Goal: Task Accomplishment & Management: Complete application form

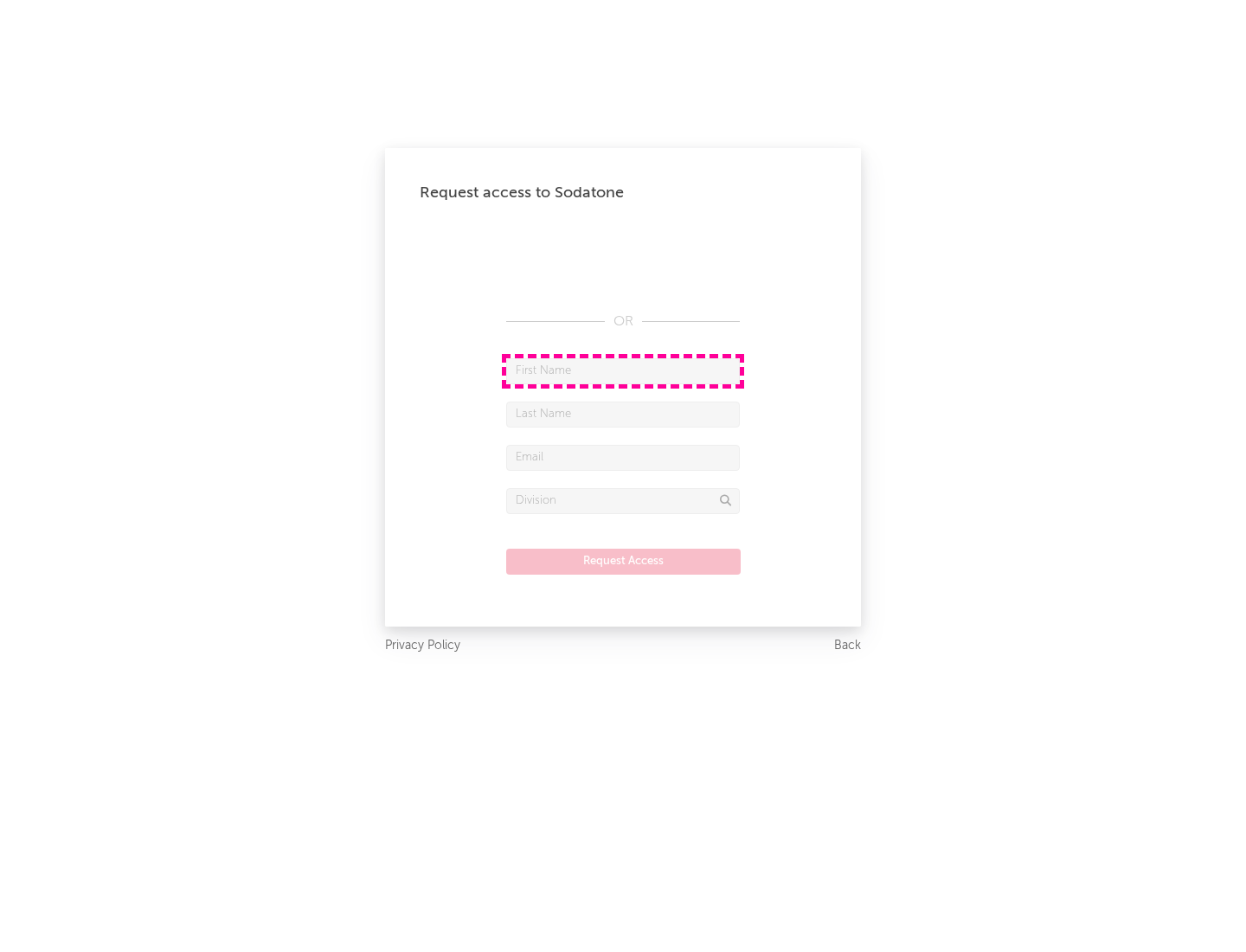
click at [623, 370] on input "text" at bounding box center [623, 371] width 234 height 26
type input "[PERSON_NAME]"
click at [623, 413] on input "text" at bounding box center [623, 414] width 234 height 26
type input "[PERSON_NAME]"
click at [623, 457] on input "text" at bounding box center [623, 458] width 234 height 26
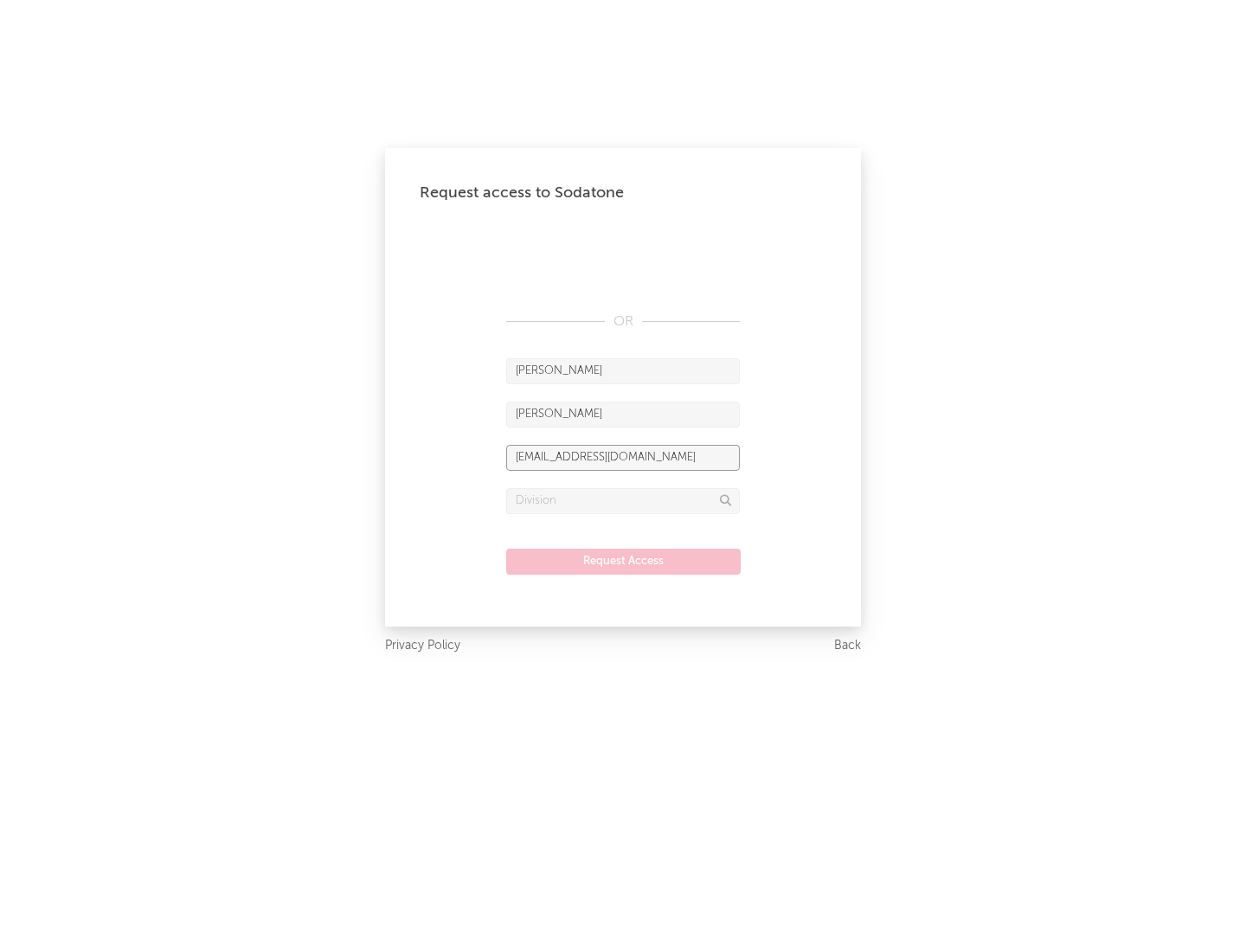
type input "[EMAIL_ADDRESS][DOMAIN_NAME]"
click at [623, 500] on input "text" at bounding box center [623, 501] width 234 height 26
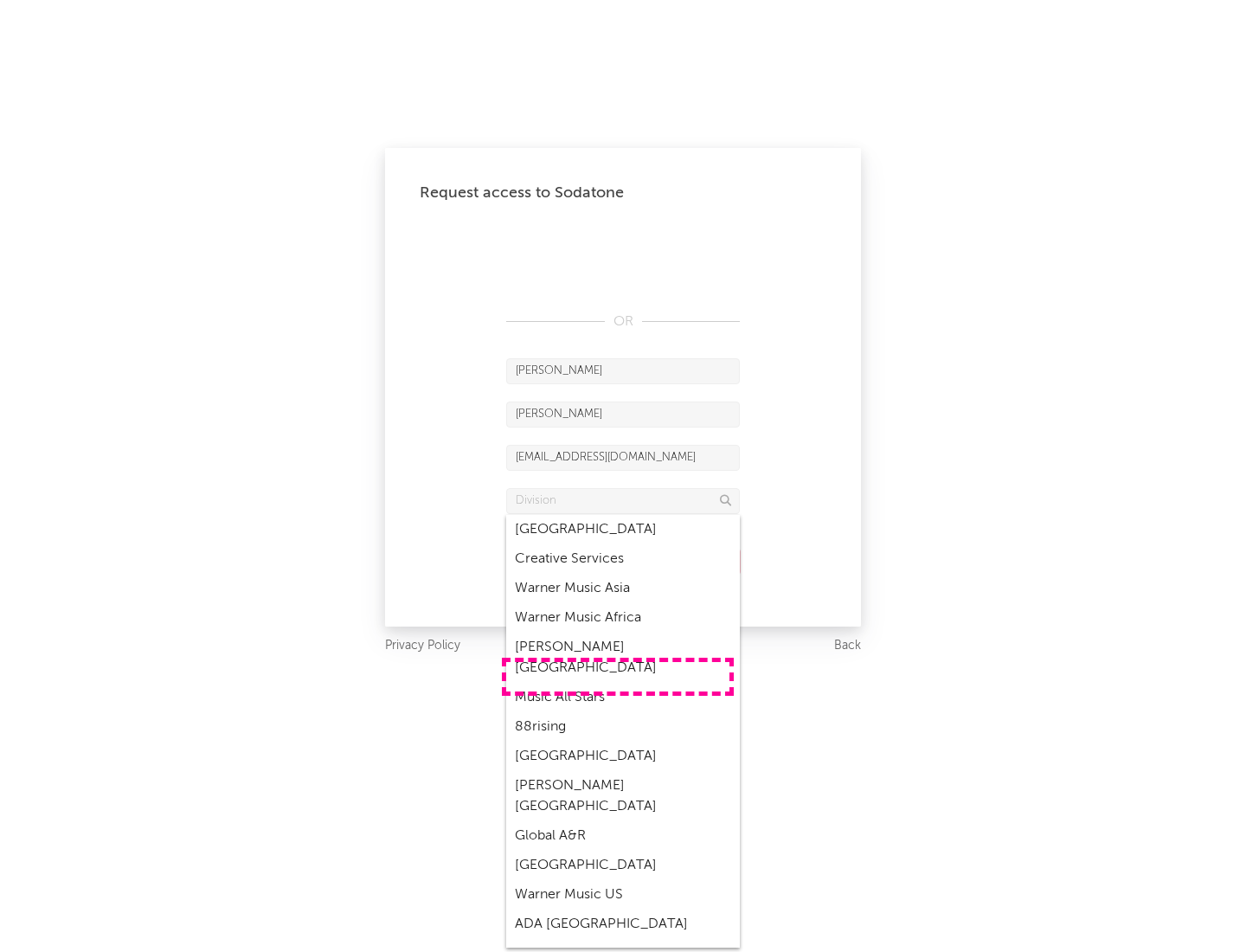
click at [618, 682] on div "Music All Stars" at bounding box center [623, 697] width 234 height 30
type input "Music All Stars"
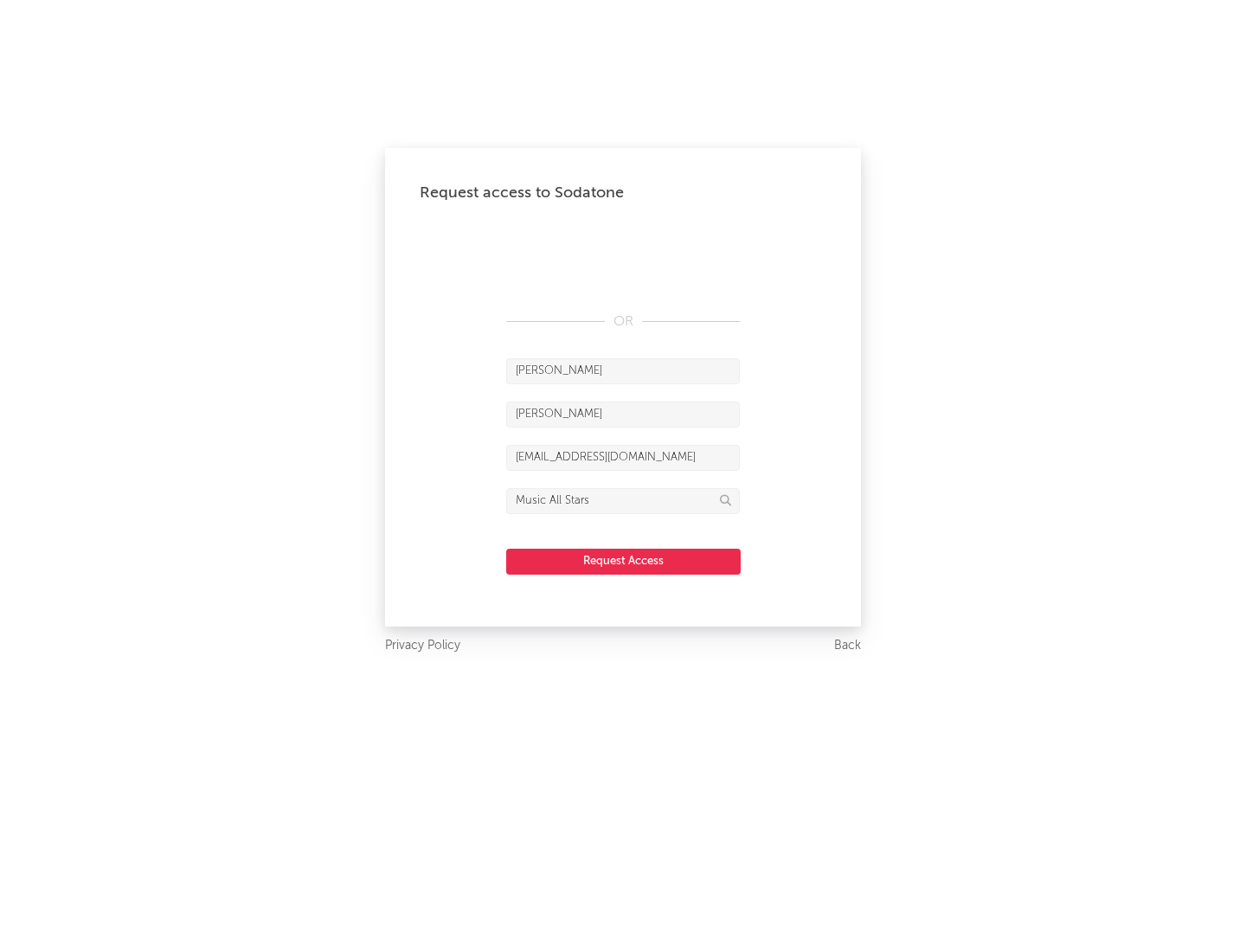
click at [623, 561] on button "Request Access" at bounding box center [624, 561] width 235 height 26
